Goal: Information Seeking & Learning: Learn about a topic

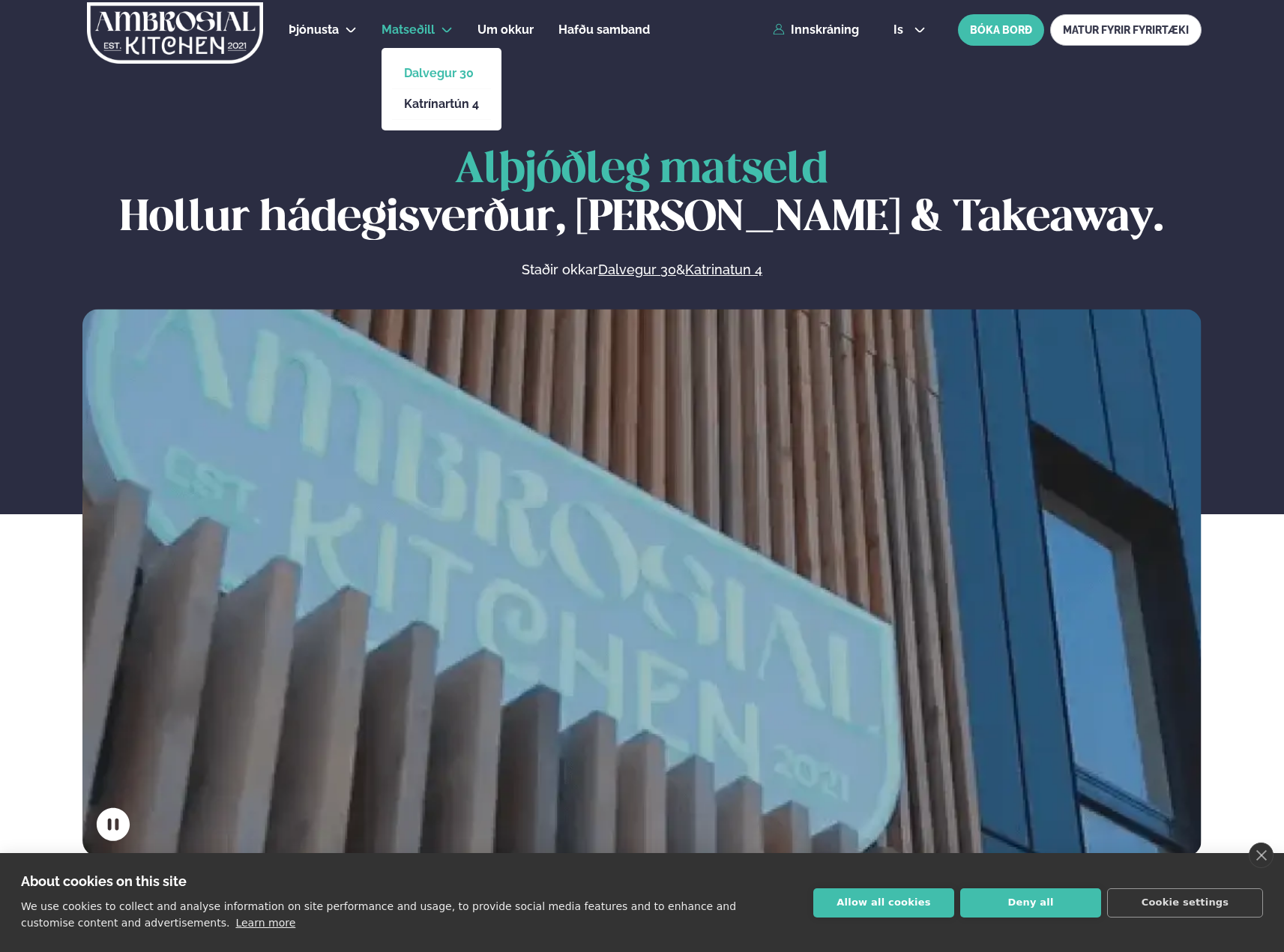
click at [434, 70] on link "Dalvegur 30" at bounding box center [441, 73] width 75 height 12
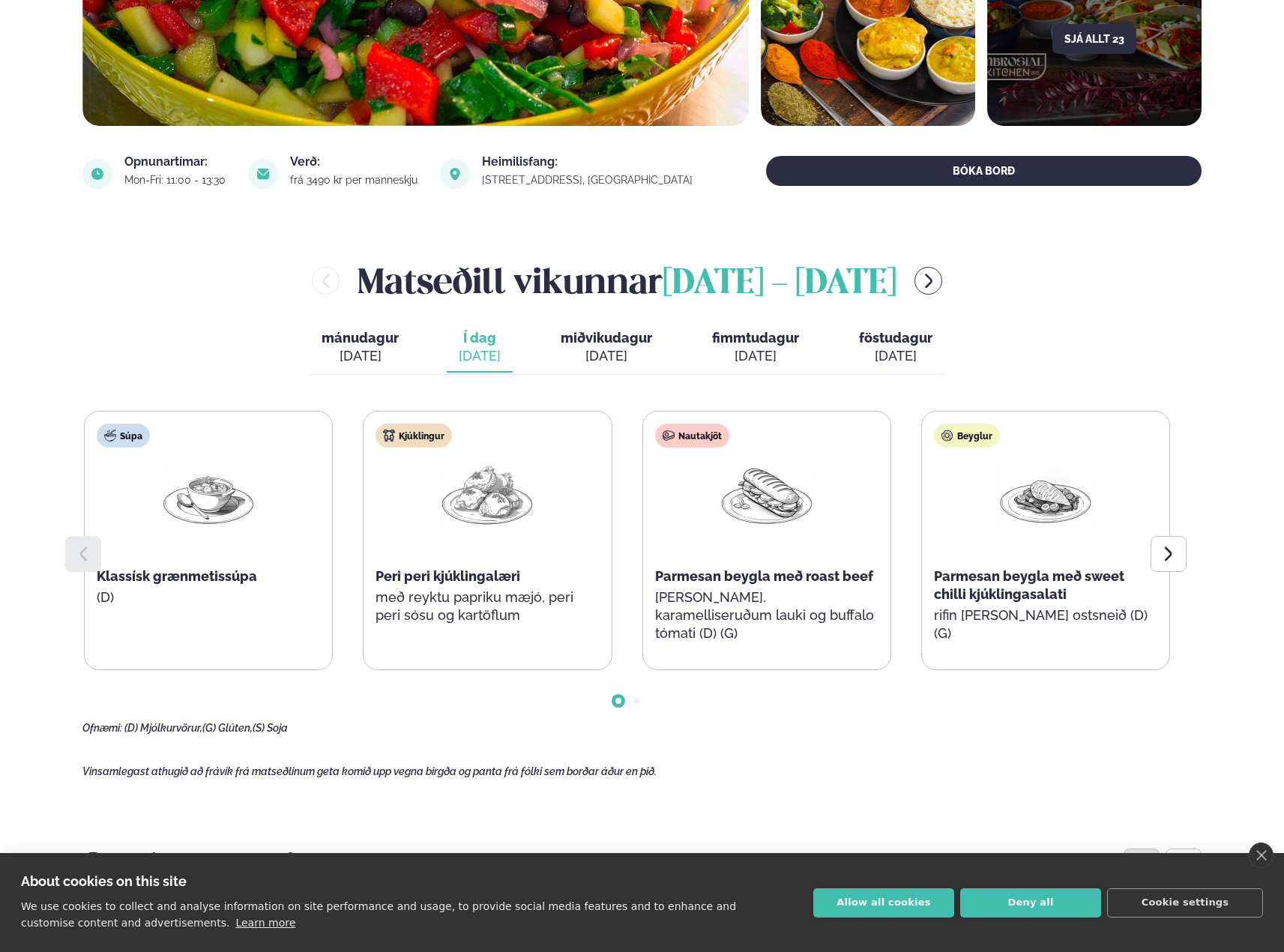
scroll to position [450, 0]
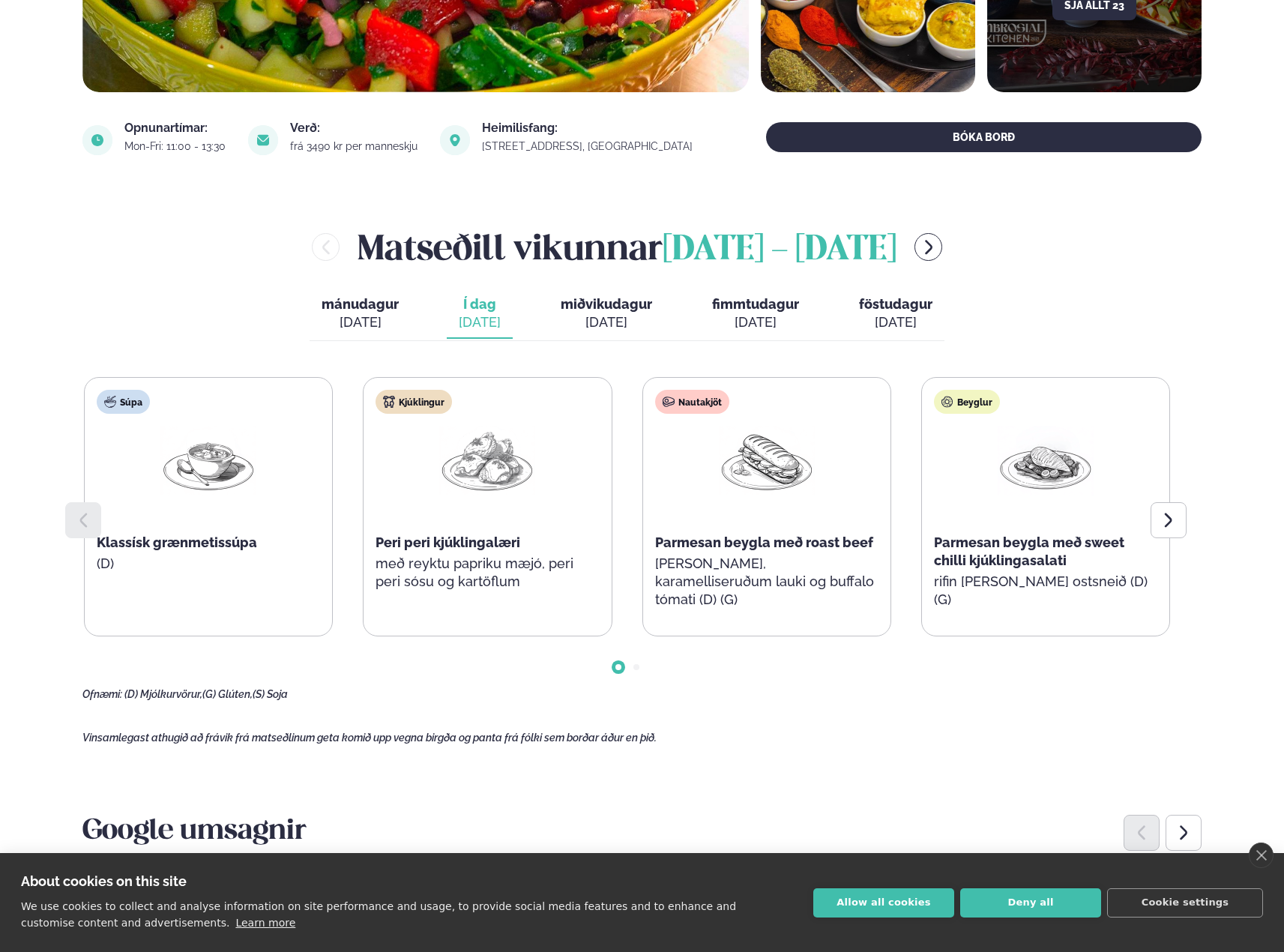
click at [333, 299] on span "mánudagur" at bounding box center [360, 304] width 77 height 16
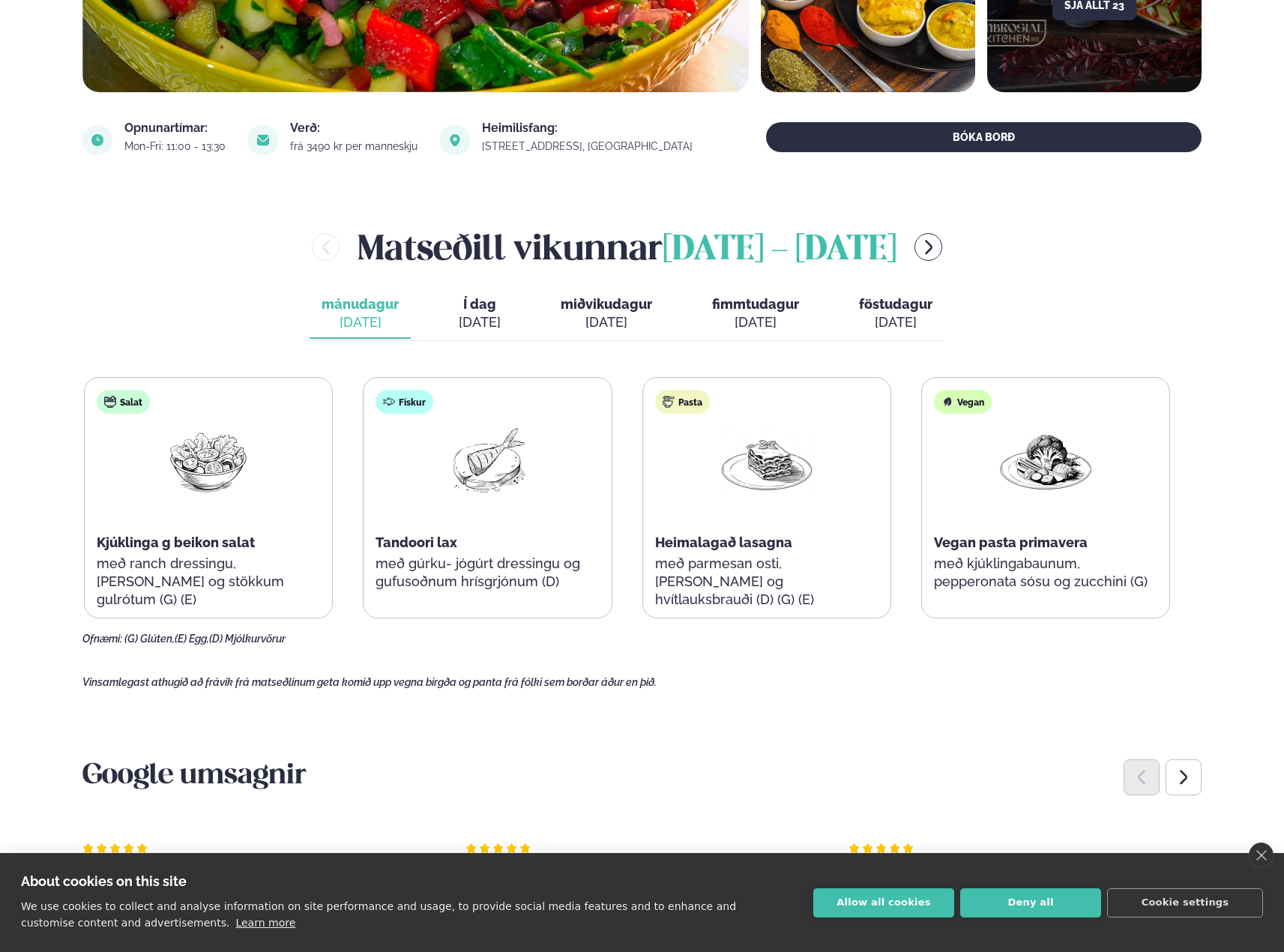
click at [496, 308] on span "Í dag" at bounding box center [479, 305] width 42 height 18
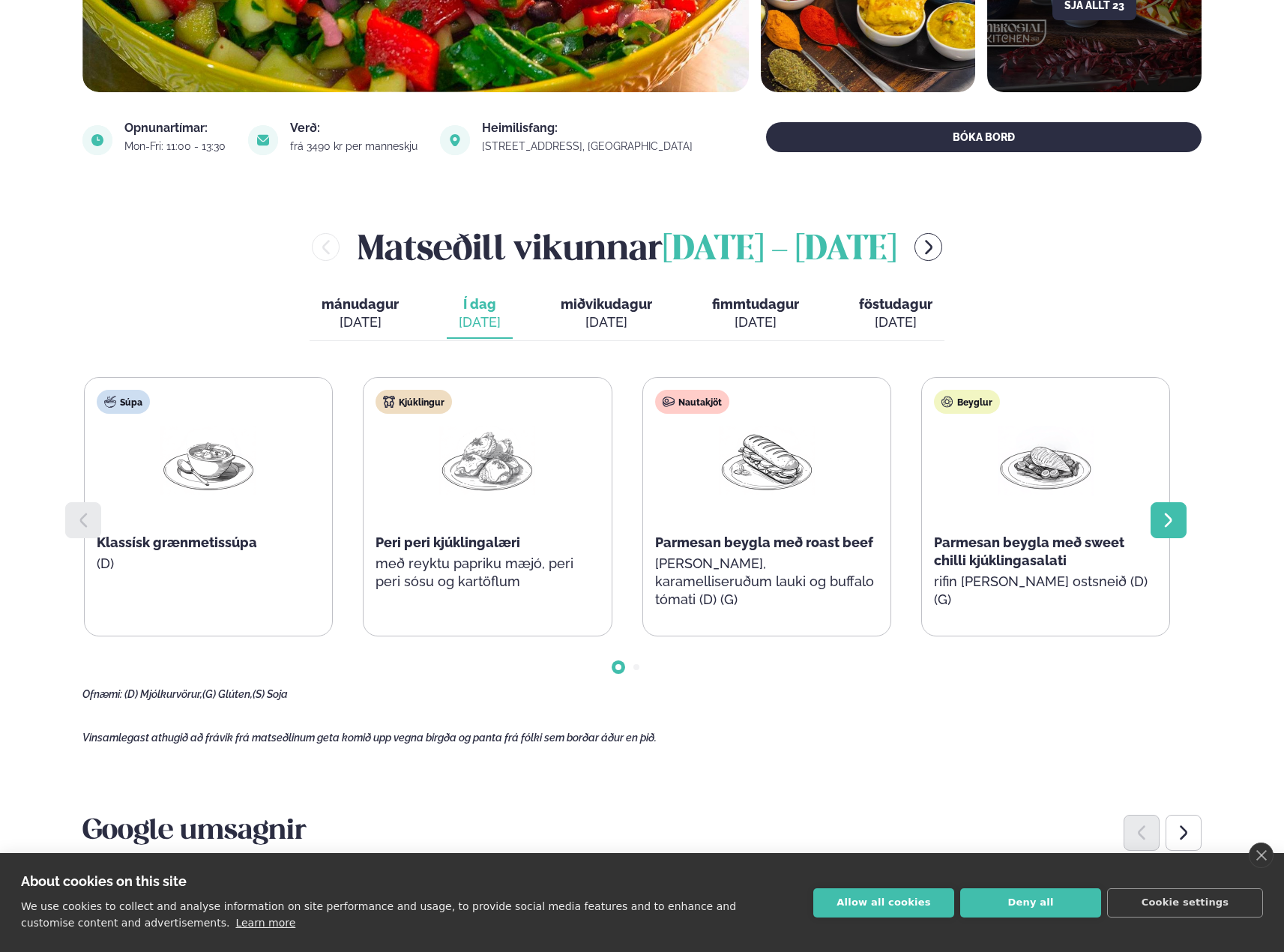
click at [1169, 509] on div at bounding box center [1168, 520] width 36 height 36
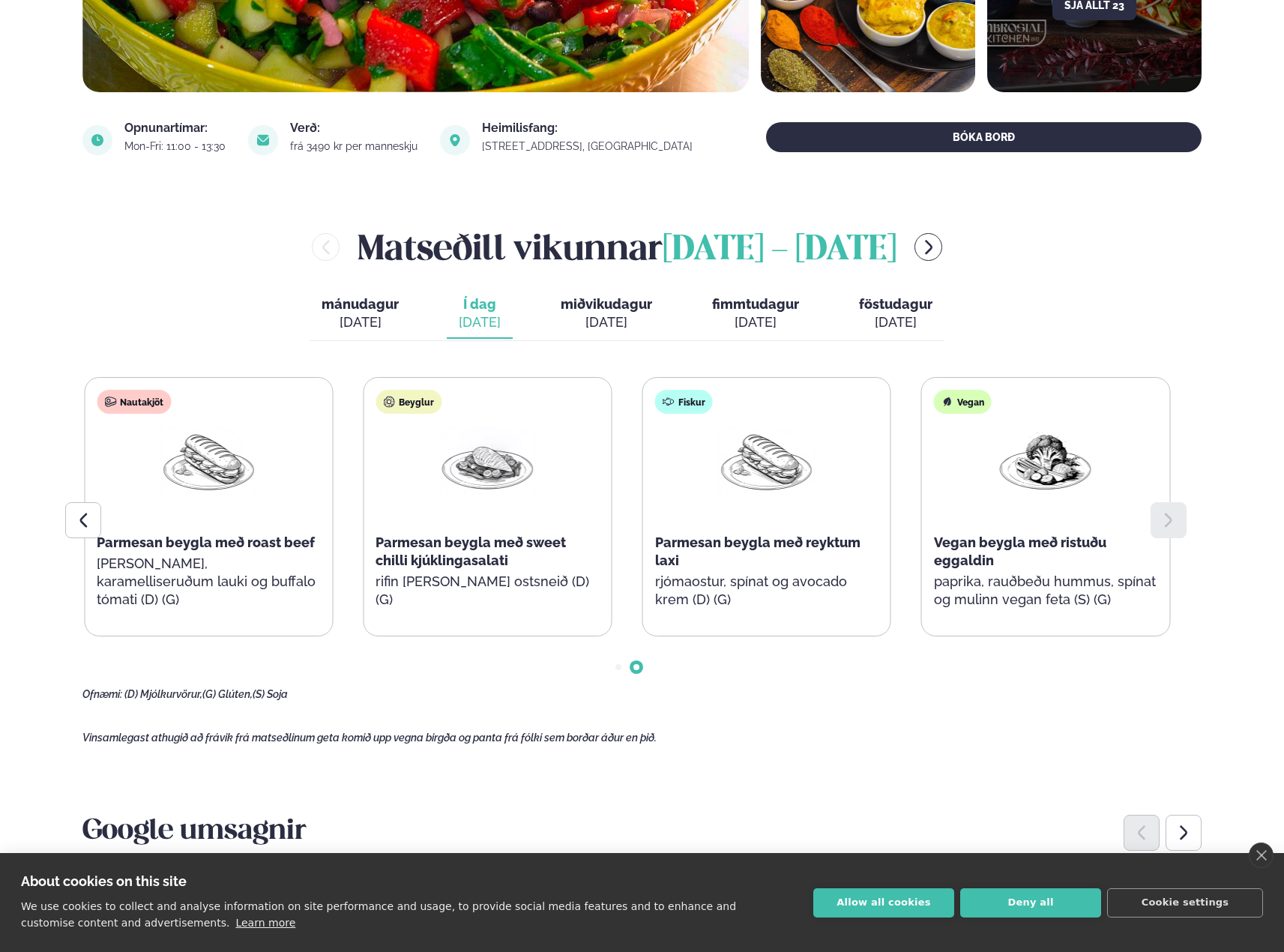
click at [1169, 513] on icon at bounding box center [1169, 520] width 18 height 18
click at [79, 527] on icon at bounding box center [83, 520] width 18 height 18
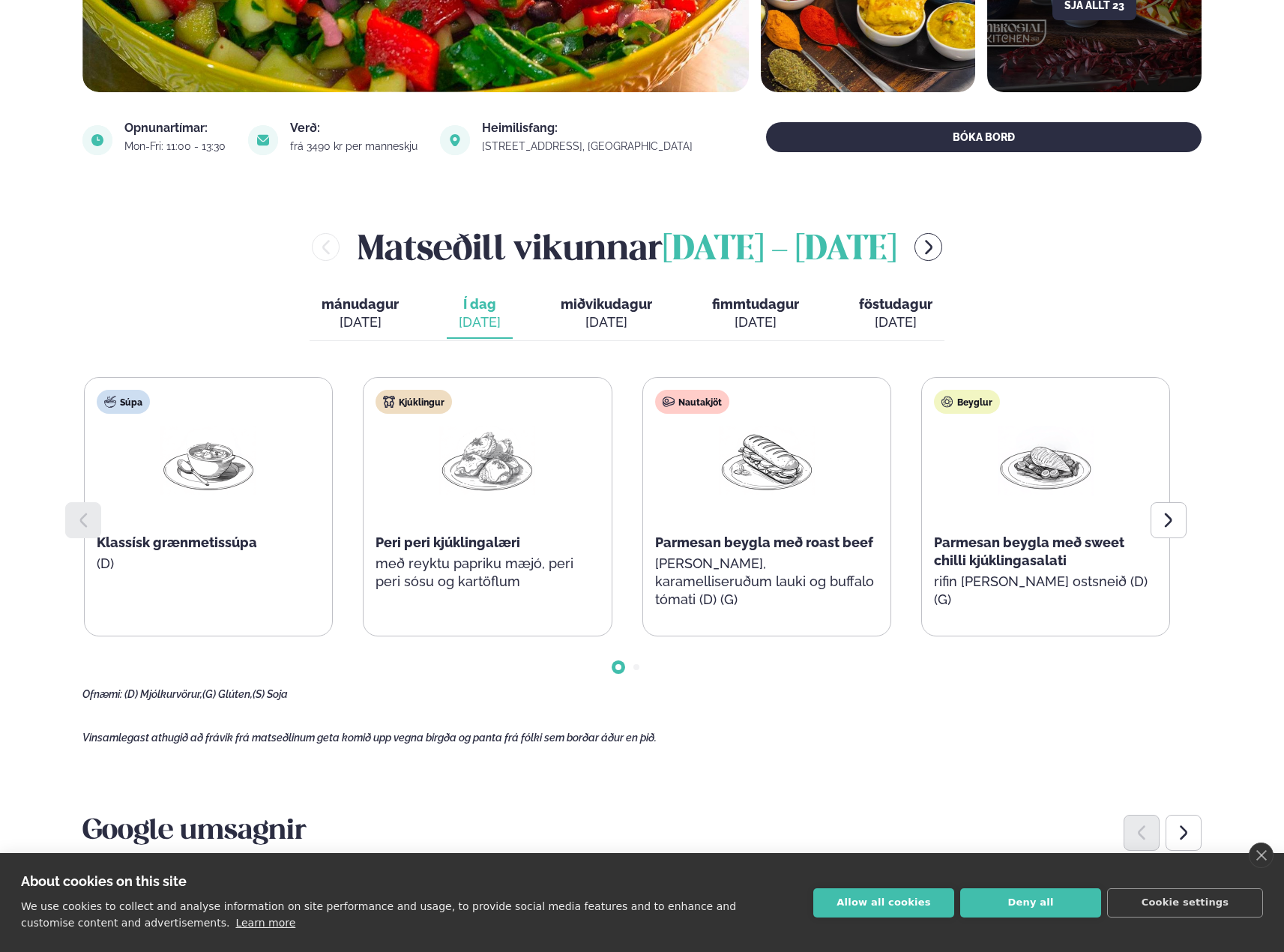
click at [79, 527] on icon at bounding box center [83, 520] width 18 height 18
click at [130, 286] on div "[PERSON_NAME] [DATE] - [DATE] [PERSON_NAME]. [DATE] Í dag Í d. [DATE] miðvikuda…" at bounding box center [642, 462] width 1119 height 478
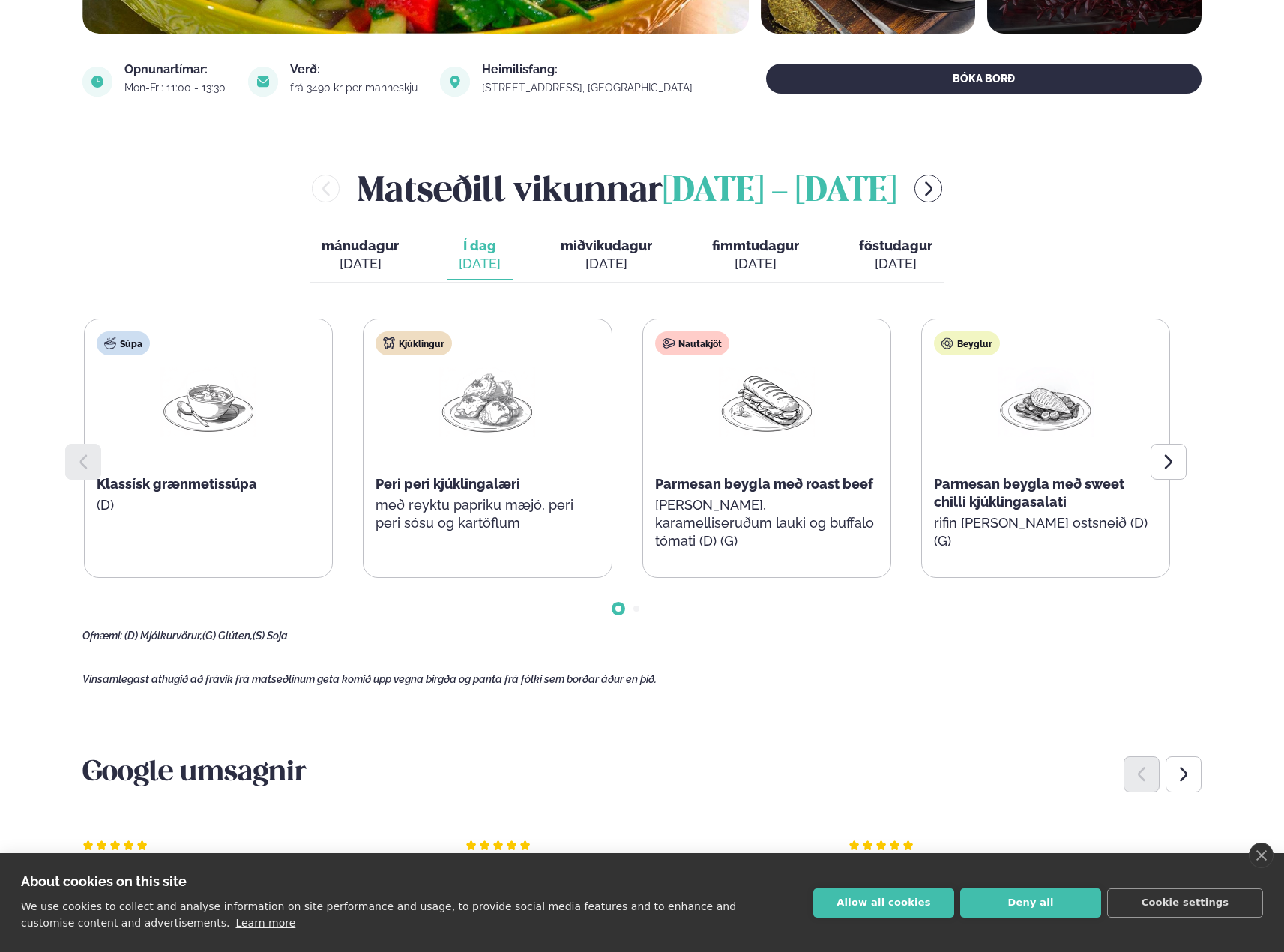
scroll to position [300, 0]
